Goal: Task Accomplishment & Management: Complete application form

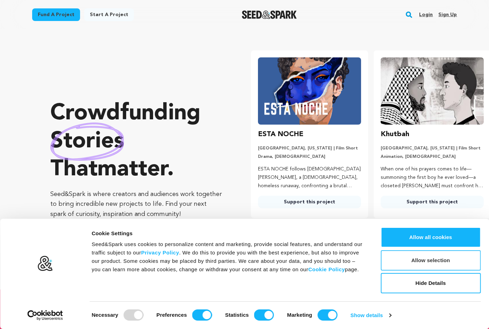
scroll to position [0, 128]
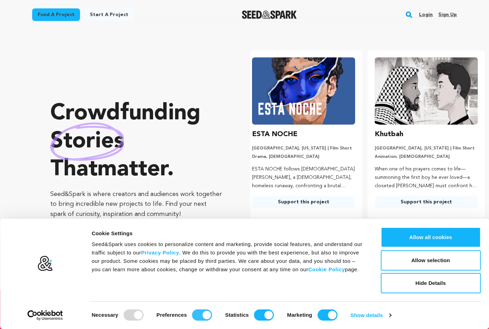
click at [205, 317] on input "Preferences" at bounding box center [202, 314] width 20 height 11
checkbox input "false"
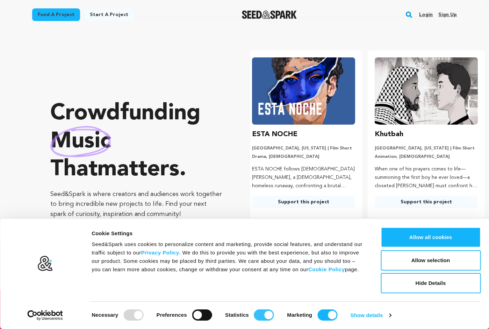
click at [263, 315] on input "Statistics" at bounding box center [264, 314] width 20 height 11
checkbox input "false"
click at [319, 316] on input "Marketing" at bounding box center [328, 314] width 20 height 11
checkbox input "false"
click at [422, 260] on button "Allow selection" at bounding box center [431, 260] width 100 height 20
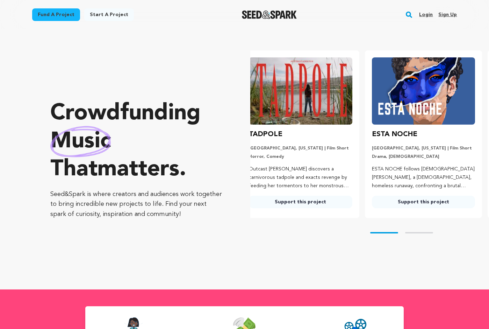
scroll to position [0, 0]
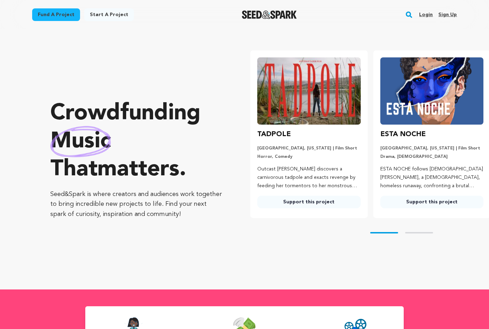
click at [429, 13] on link "Login" at bounding box center [426, 14] width 14 height 11
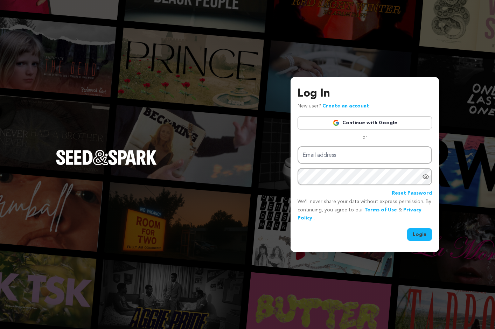
click at [329, 121] on link "Continue with Google" at bounding box center [364, 122] width 134 height 13
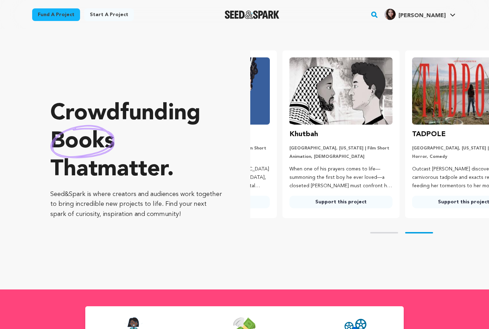
scroll to position [0, 128]
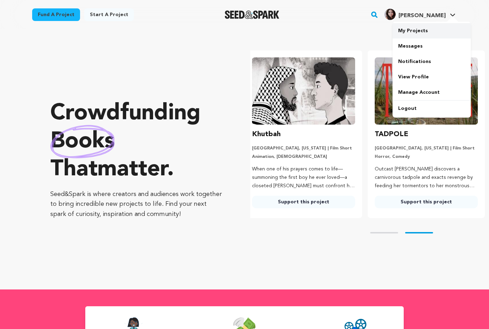
click at [431, 32] on link "My Projects" at bounding box center [432, 30] width 78 height 15
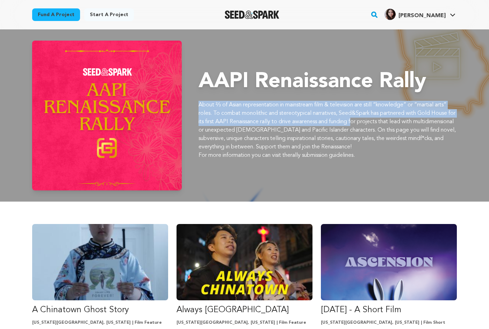
drag, startPoint x: 197, startPoint y: 107, endPoint x: 364, endPoint y: 124, distance: 168.4
click at [364, 124] on div "AAPI Renaissance Rally About ⅔ of Asian representation in mainstream film & tel…" at bounding box center [244, 116] width 425 height 150
click at [364, 124] on p "About ⅔ of Asian representation in mainstream film & television are still “know…" at bounding box center [328, 126] width 259 height 50
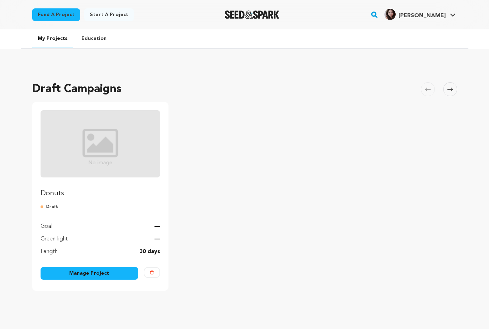
click at [94, 273] on link "Manage Project" at bounding box center [90, 273] width 98 height 13
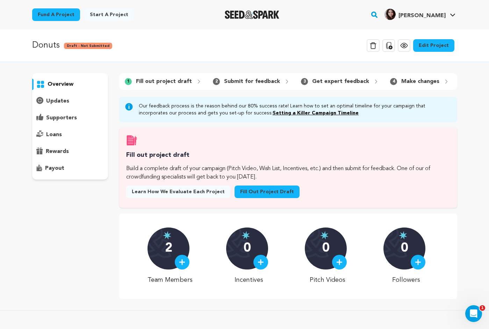
click at [278, 198] on link "Fill out project draft" at bounding box center [267, 191] width 65 height 13
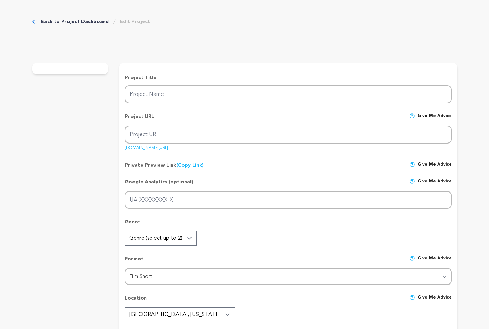
type input "Donuts"
type input "donuts"
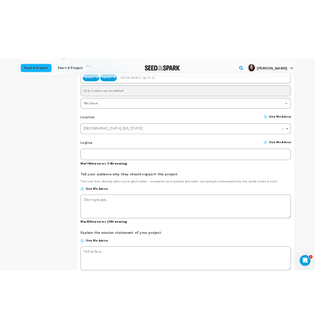
scroll to position [245, 0]
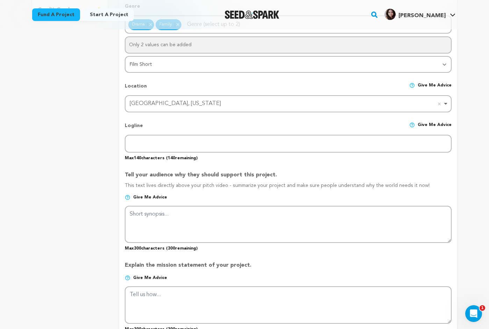
drag, startPoint x: 125, startPoint y: 175, endPoint x: 419, endPoint y: 177, distance: 294.6
click at [419, 177] on p "Tell your audience why they should support this project." at bounding box center [288, 176] width 327 height 11
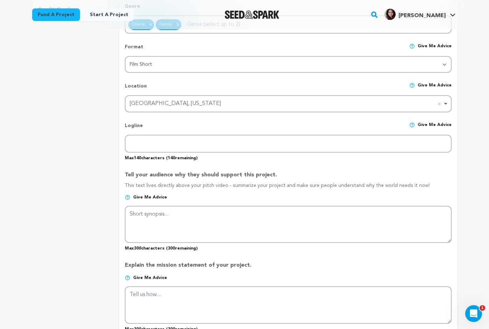
copy p "Tell your audience why they should support this project."
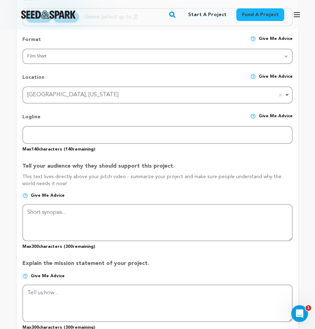
scroll to position [350, 0]
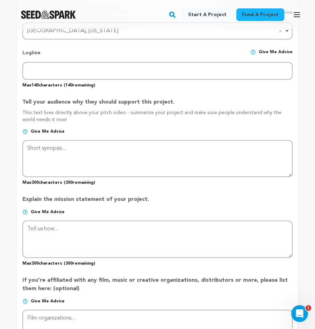
click at [80, 200] on div "Explain the mission statement of your project. Give me advice Max 300 character…" at bounding box center [157, 228] width 270 height 76
click at [80, 203] on p "Explain the mission statement of your project." at bounding box center [157, 202] width 270 height 14
copy div "Explain the mission statement of your project."
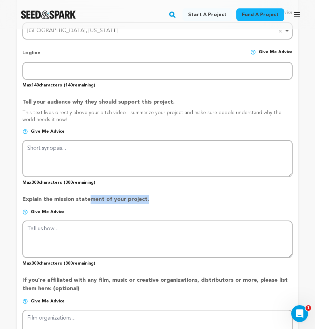
click at [144, 203] on p "Explain the mission statement of your project." at bounding box center [157, 202] width 270 height 14
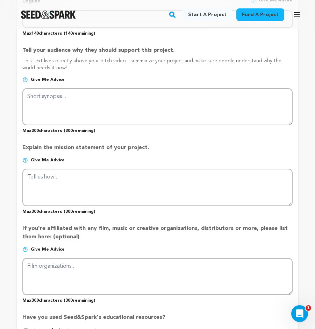
scroll to position [420, 0]
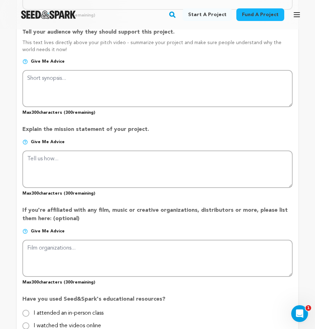
click at [27, 145] on img at bounding box center [25, 142] width 6 height 6
click at [24, 145] on img at bounding box center [25, 142] width 6 height 6
drag, startPoint x: 21, startPoint y: 214, endPoint x: 104, endPoint y: 223, distance: 83.4
click at [104, 223] on form "Project Title Project Name Donuts Project URL Give me advice Project URL donuts…" at bounding box center [158, 83] width 282 height 733
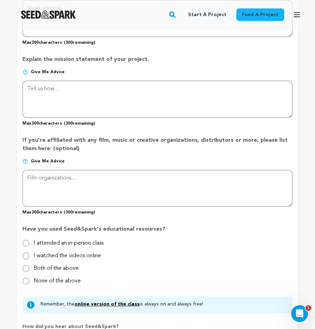
scroll to position [525, 0]
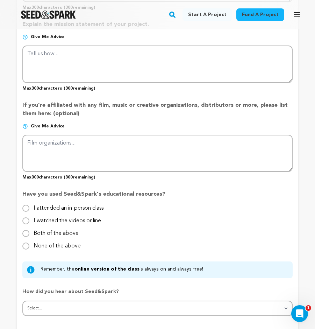
drag, startPoint x: 21, startPoint y: 202, endPoint x: 184, endPoint y: 204, distance: 162.3
click at [184, 204] on p "Have you used Seed&Spark's educational resources?" at bounding box center [157, 197] width 270 height 14
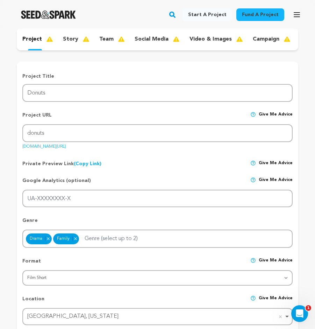
scroll to position [0, 0]
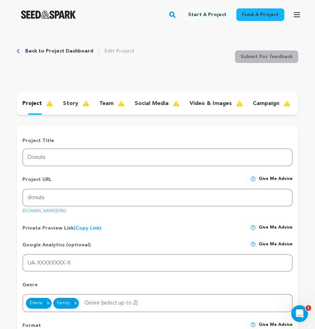
click at [69, 101] on p "story" at bounding box center [70, 103] width 15 height 8
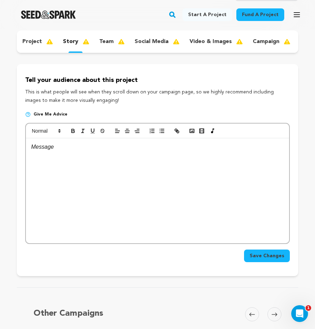
scroll to position [70, 0]
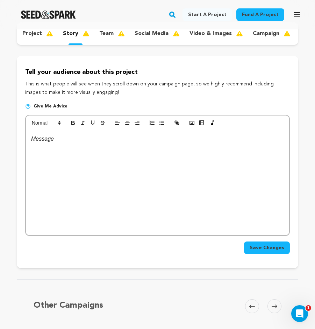
drag, startPoint x: 22, startPoint y: 77, endPoint x: 133, endPoint y: 97, distance: 112.4
click at [133, 97] on div "Tell your audience about this project This is what people will see when they sc…" at bounding box center [158, 162] width 282 height 212
copy div "Tell your audience about this project This is what people will see when they sc…"
click at [122, 97] on p "This is what people will see when they scroll down on your campaign page, so we…" at bounding box center [157, 88] width 265 height 17
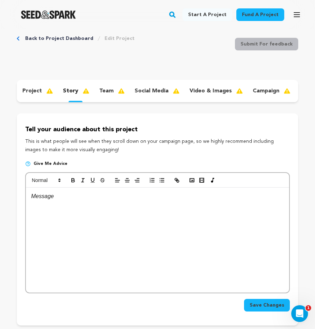
scroll to position [0, 0]
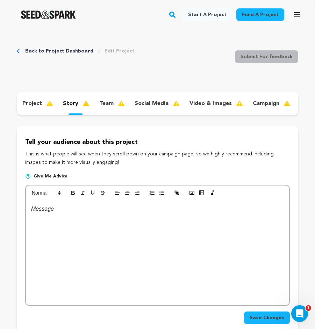
click at [104, 104] on p "team" at bounding box center [106, 103] width 14 height 8
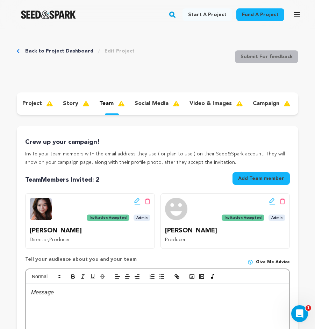
scroll to position [105, 0]
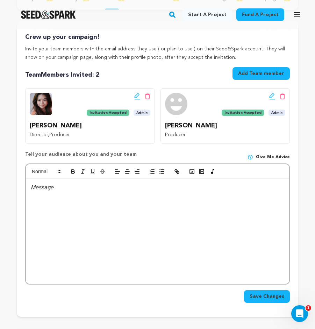
click at [127, 50] on p "Invite your team members with the email address they use ( or plan to use ) on …" at bounding box center [157, 53] width 265 height 17
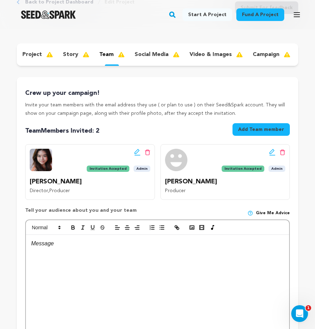
scroll to position [0, 0]
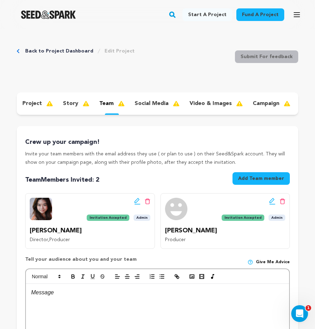
click at [142, 103] on p "social media" at bounding box center [152, 103] width 34 height 8
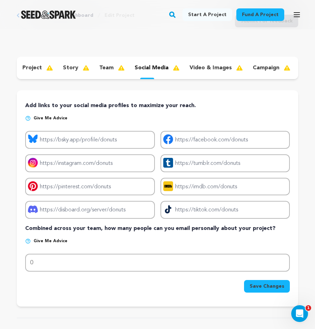
scroll to position [35, 0]
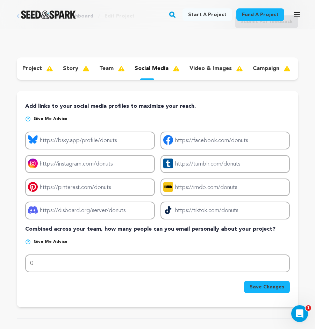
click at [200, 64] on div "video & images" at bounding box center [215, 68] width 63 height 11
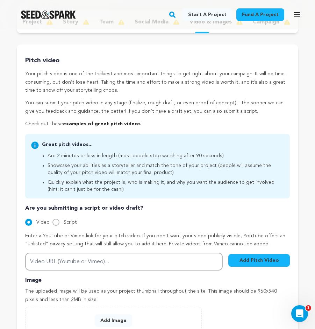
scroll to position [35, 0]
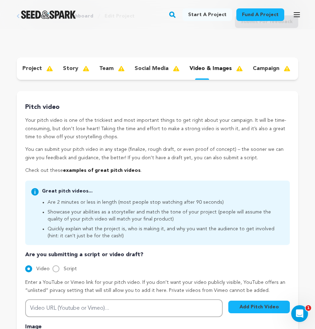
drag, startPoint x: 23, startPoint y: 110, endPoint x: 179, endPoint y: 174, distance: 168.3
click at [179, 174] on div "Pitch video Your pitch video is one of the trickiest and most important things …" at bounding box center [158, 258] width 282 height 335
click at [179, 174] on p "Check out these examples of great pitch videos ." at bounding box center [157, 171] width 265 height 8
drag, startPoint x: 23, startPoint y: 112, endPoint x: 160, endPoint y: 175, distance: 150.4
click at [160, 175] on div "Pitch video Your pitch video is one of the trickiest and most important things …" at bounding box center [158, 258] width 282 height 335
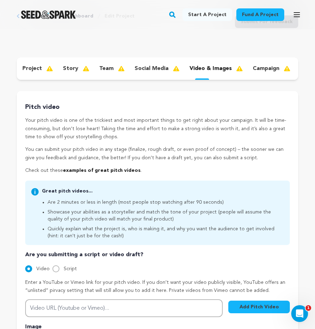
click at [160, 175] on p "Check out these examples of great pitch videos ." at bounding box center [157, 171] width 265 height 8
drag, startPoint x: 24, startPoint y: 110, endPoint x: 162, endPoint y: 177, distance: 152.9
click at [162, 177] on div "Pitch video Your pitch video is one of the trickiest and most important things …" at bounding box center [158, 258] width 282 height 335
click at [161, 175] on p "Check out these examples of great pitch videos ." at bounding box center [157, 171] width 265 height 8
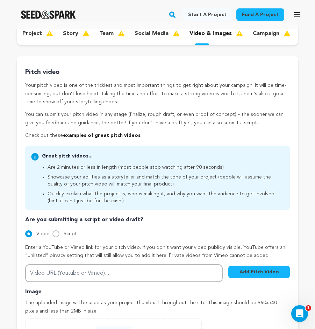
drag, startPoint x: 23, startPoint y: 78, endPoint x: 172, endPoint y: 143, distance: 162.8
click at [172, 143] on div "Pitch video Your pitch video is one of the trickiest and most important things …" at bounding box center [158, 223] width 282 height 335
click at [172, 140] on p "Check out these examples of great pitch videos ." at bounding box center [157, 136] width 265 height 8
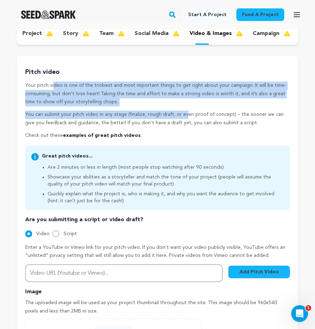
drag, startPoint x: 24, startPoint y: 89, endPoint x: 156, endPoint y: 122, distance: 136.0
click at [156, 122] on div "Pitch video Your pitch video is one of the trickiest and most important things …" at bounding box center [158, 223] width 282 height 335
click at [156, 122] on p "You can submit your pitch video in any stage (finalize, rough draft, or even pr…" at bounding box center [157, 119] width 265 height 17
drag, startPoint x: 174, startPoint y: 99, endPoint x: 238, endPoint y: 108, distance: 64.7
click at [238, 106] on p "Your pitch video is one of the trickiest and most important things to get right…" at bounding box center [157, 94] width 265 height 25
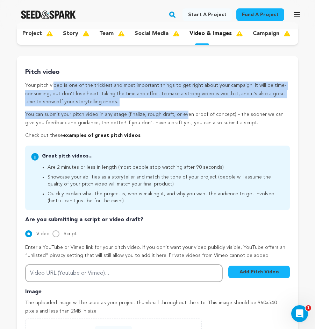
click at [238, 106] on p "Your pitch video is one of the trickiest and most important things to get right…" at bounding box center [157, 94] width 265 height 25
drag, startPoint x: 24, startPoint y: 92, endPoint x: 157, endPoint y: 107, distance: 134.1
click at [157, 107] on div "Pitch video Your pitch video is one of the trickiest and most important things …" at bounding box center [158, 223] width 282 height 335
click at [157, 106] on p "Your pitch video is one of the trickiest and most important things to get right…" at bounding box center [157, 94] width 265 height 25
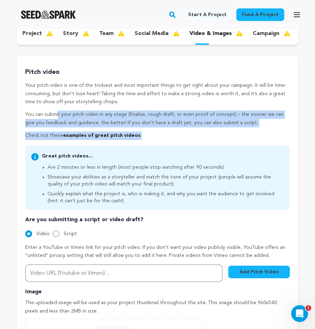
drag, startPoint x: 17, startPoint y: 118, endPoint x: 197, endPoint y: 137, distance: 180.5
click at [197, 137] on div "Pitch video Your pitch video is one of the trickiest and most important things …" at bounding box center [158, 223] width 282 height 335
click at [197, 137] on p "Check out these examples of great pitch videos ." at bounding box center [157, 136] width 265 height 8
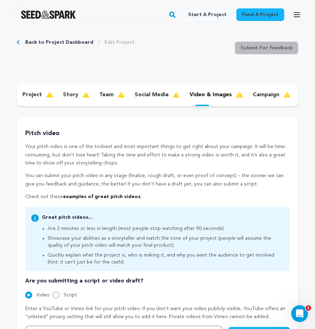
scroll to position [0, 0]
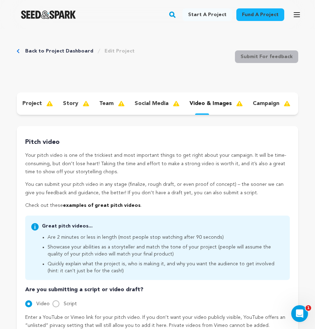
click at [263, 104] on p "campaign" at bounding box center [266, 103] width 27 height 8
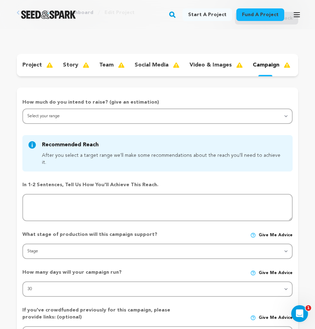
scroll to position [70, 0]
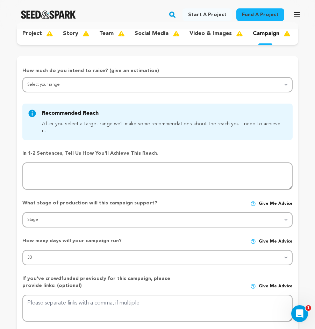
drag, startPoint x: 23, startPoint y: 75, endPoint x: 144, endPoint y: 69, distance: 121.2
click at [144, 69] on div "How much do you intend to raise? (give an estimation) Select your range Less th…" at bounding box center [158, 233] width 282 height 354
click at [191, 77] on p "How much do you intend to raise? (give an estimation)" at bounding box center [157, 72] width 270 height 10
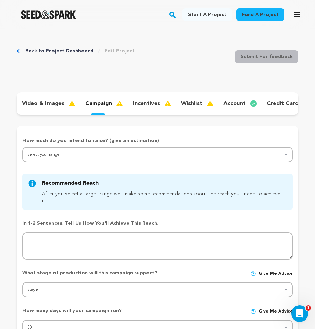
scroll to position [0, 168]
click at [141, 100] on p "incentives" at bounding box center [146, 103] width 27 height 8
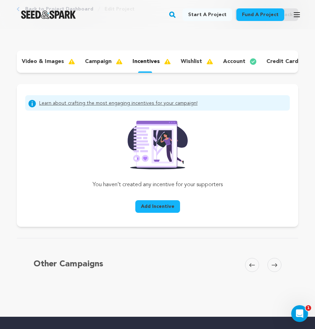
scroll to position [70, 0]
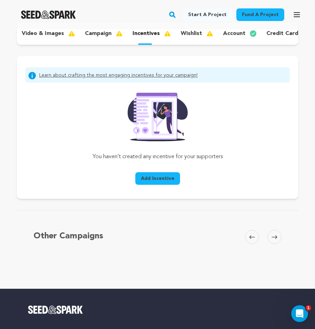
click at [197, 33] on p "wishlist" at bounding box center [191, 33] width 21 height 8
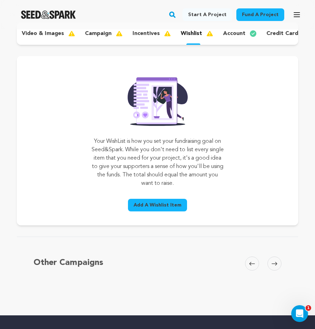
click at [235, 37] on p "account" at bounding box center [234, 33] width 22 height 8
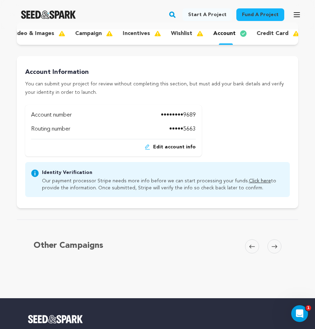
scroll to position [35, 0]
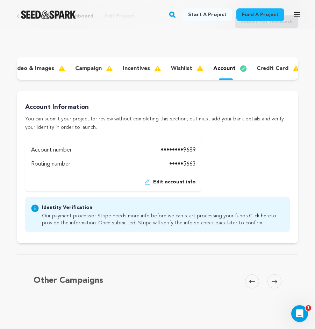
click at [268, 66] on p "credit card" at bounding box center [273, 68] width 32 height 8
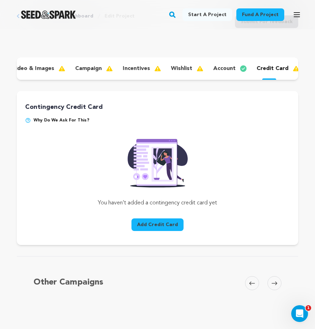
click at [218, 69] on p "account" at bounding box center [224, 68] width 22 height 8
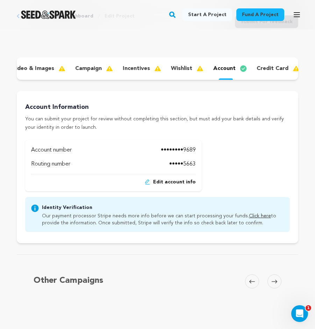
click at [171, 69] on p "wishlist" at bounding box center [181, 68] width 21 height 8
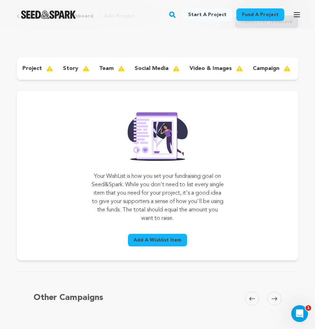
click at [30, 67] on p "project" at bounding box center [32, 68] width 20 height 8
